Goal: Transaction & Acquisition: Purchase product/service

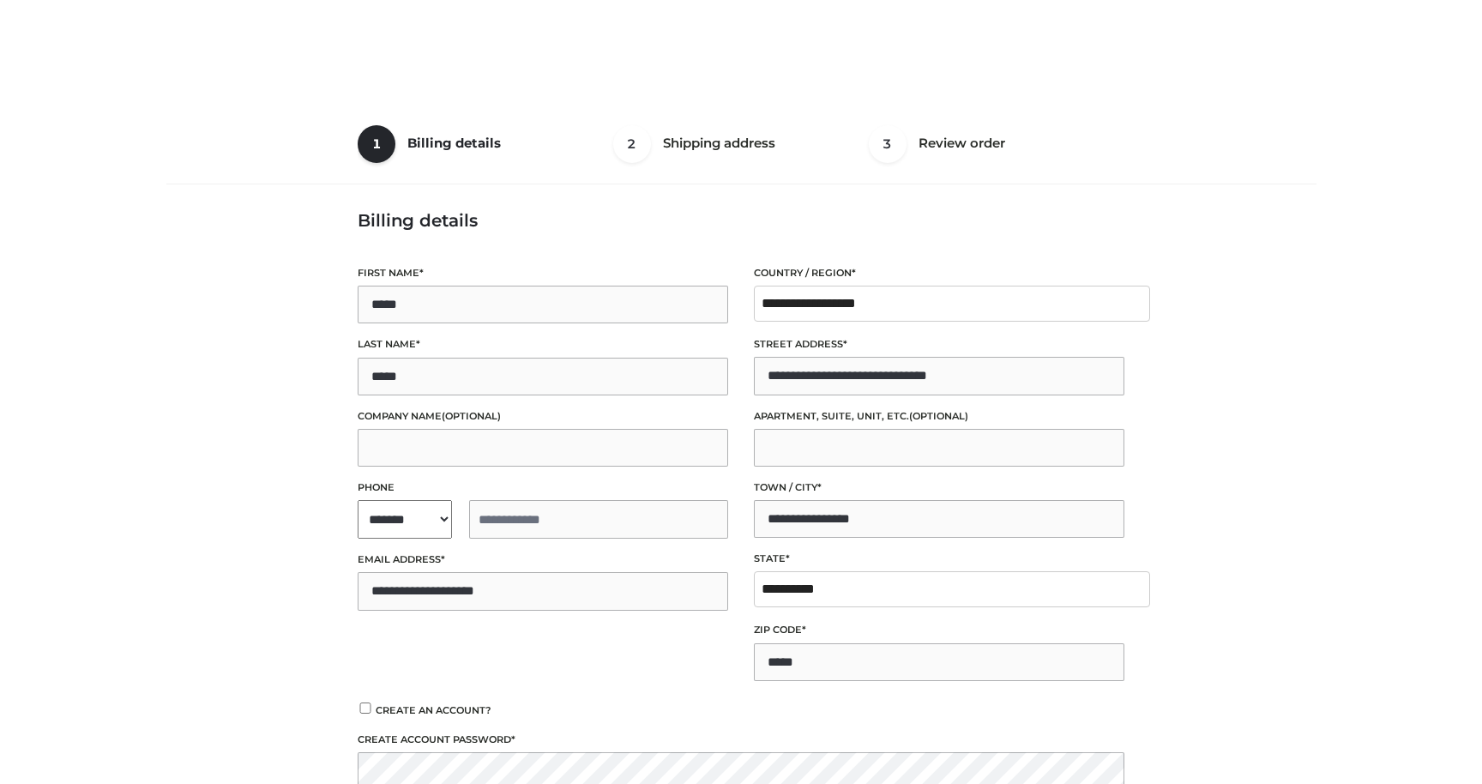
select select "**"
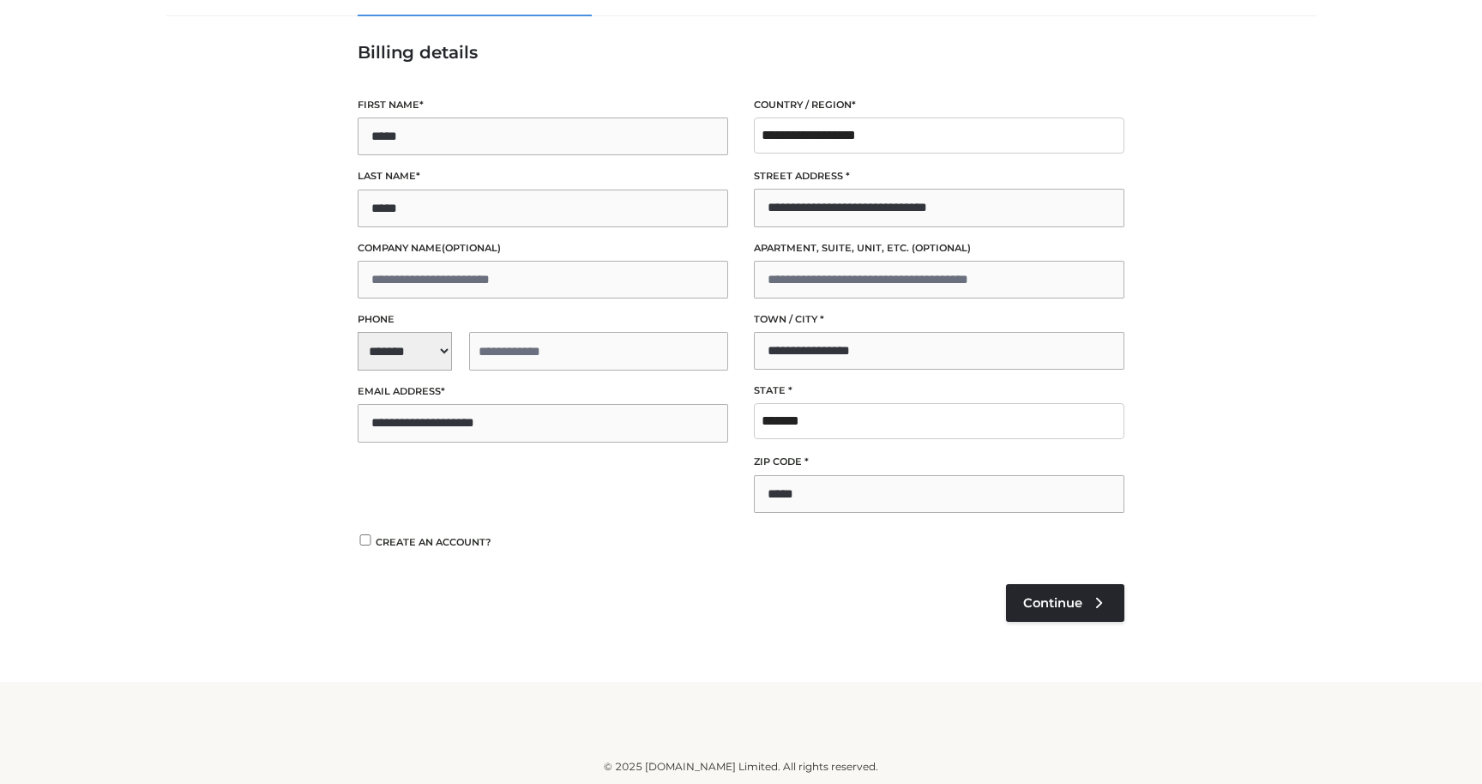
scroll to position [253, 0]
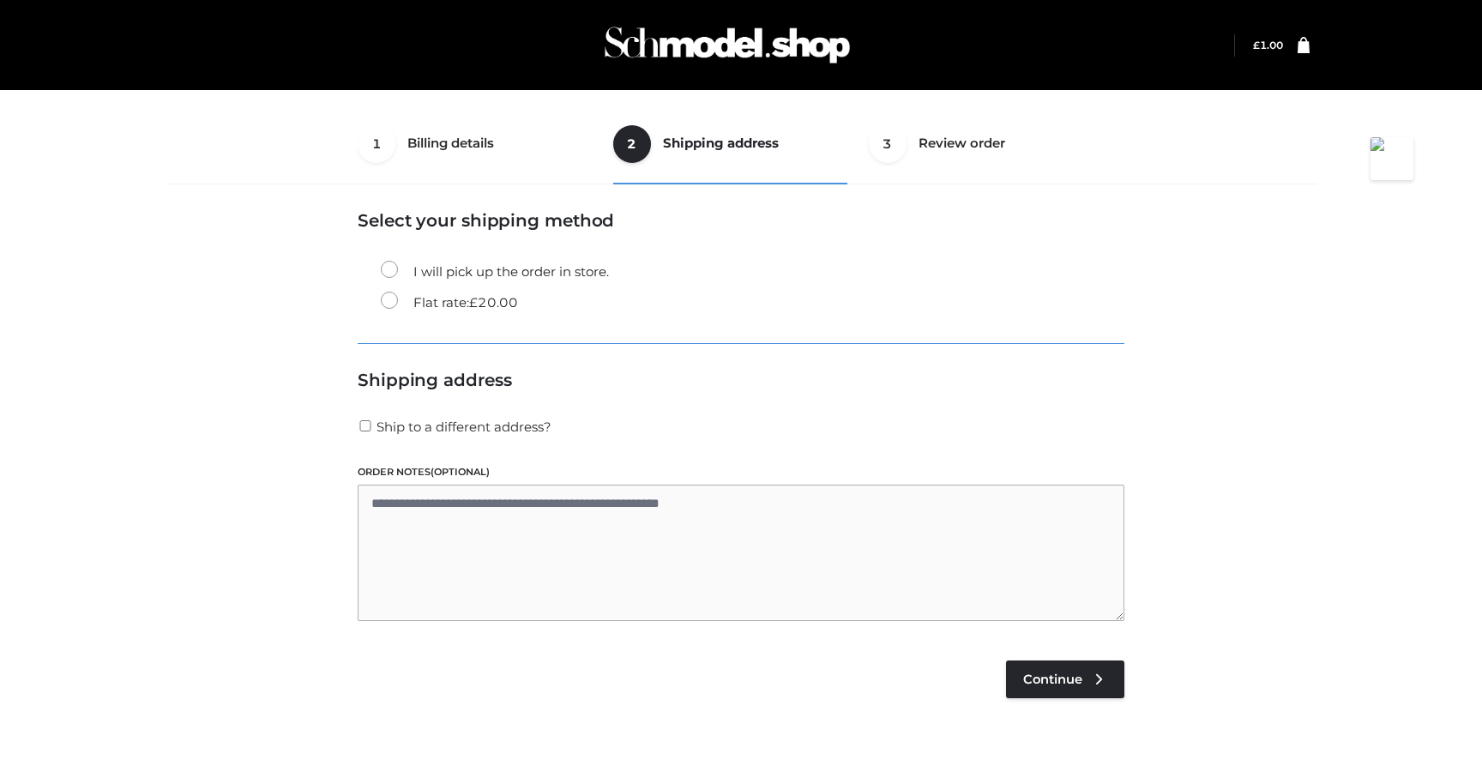
select select "**"
